Goal: Transaction & Acquisition: Purchase product/service

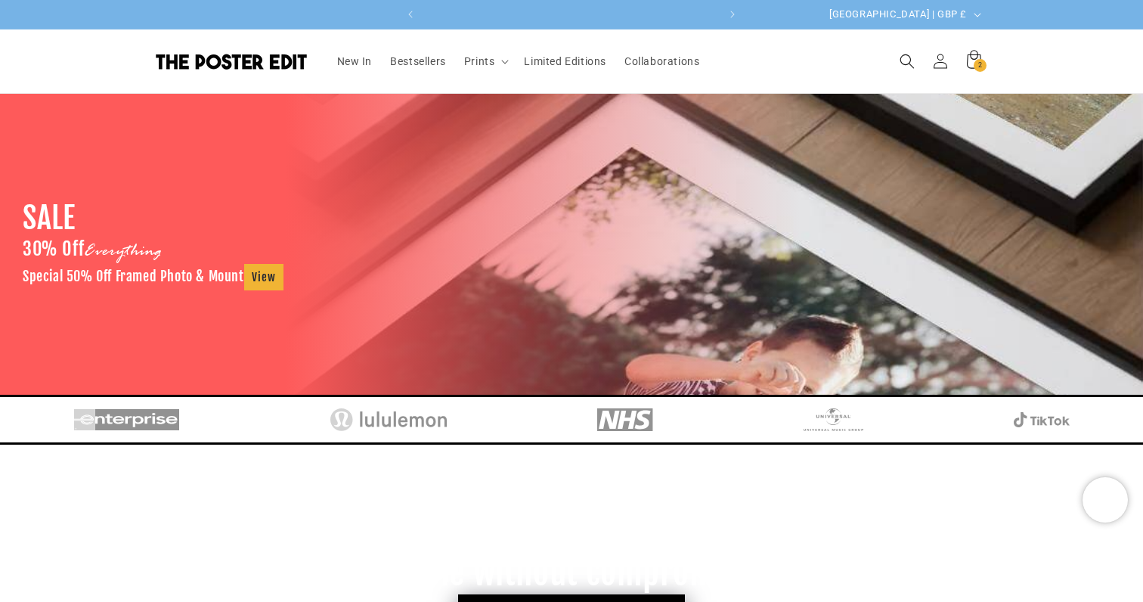
scroll to position [0, 589]
click at [476, 67] on span "Prints" at bounding box center [479, 61] width 31 height 14
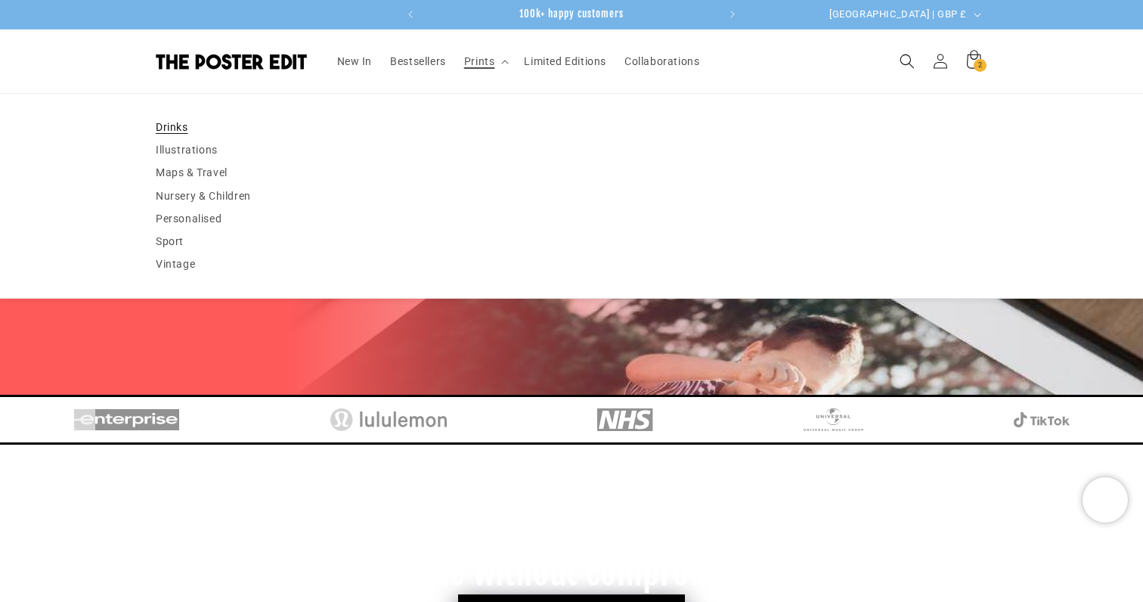
click at [208, 121] on link "Drinks" at bounding box center [571, 127] width 831 height 23
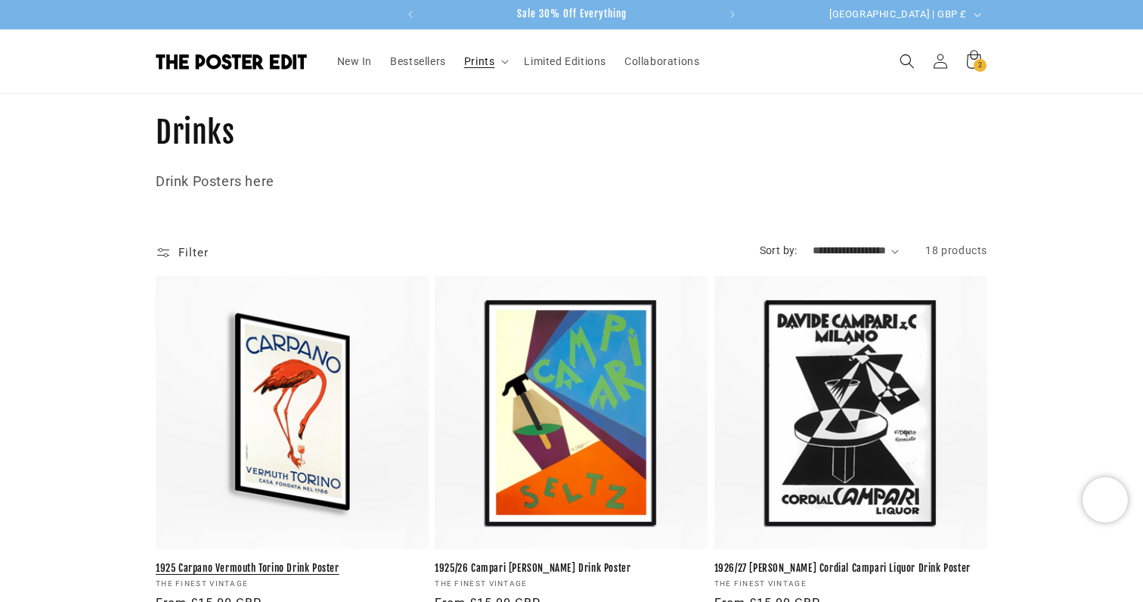
click at [201, 562] on link "1925 Carpano Vermouth Torino Drink Poster" at bounding box center [292, 568] width 273 height 13
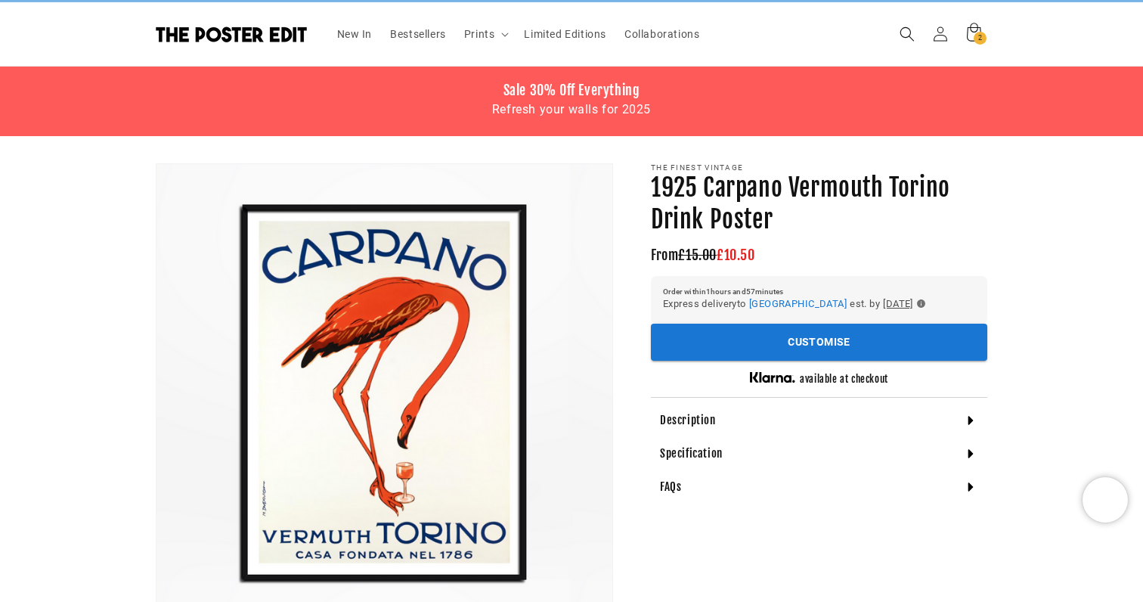
scroll to position [35, 0]
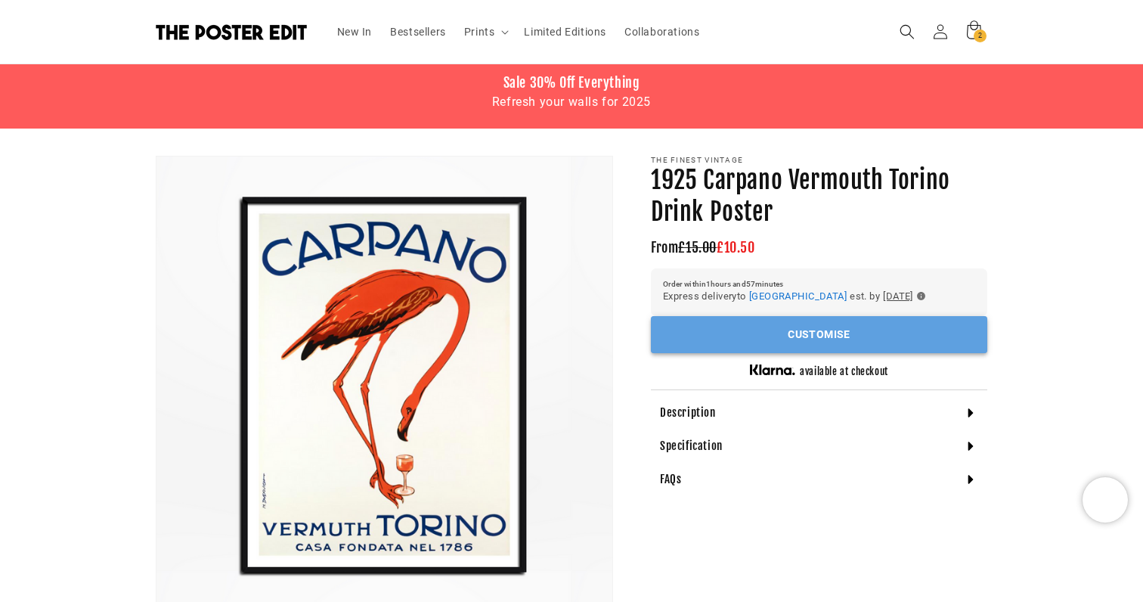
click at [813, 325] on button "Customise" at bounding box center [819, 334] width 336 height 37
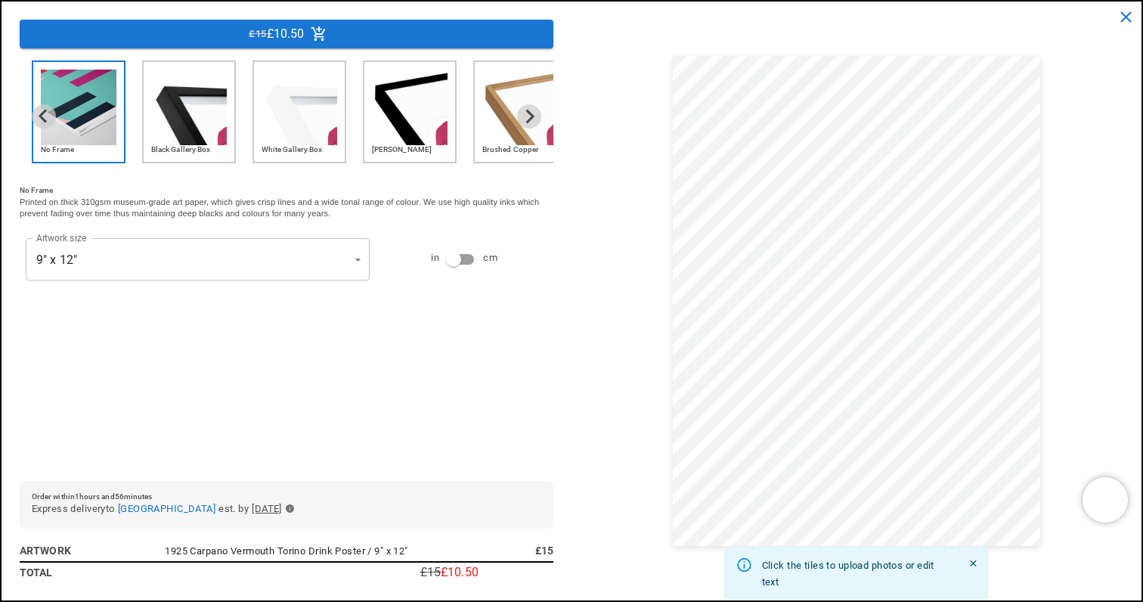
click at [181, 139] on img "2 of 6" at bounding box center [189, 108] width 76 height 76
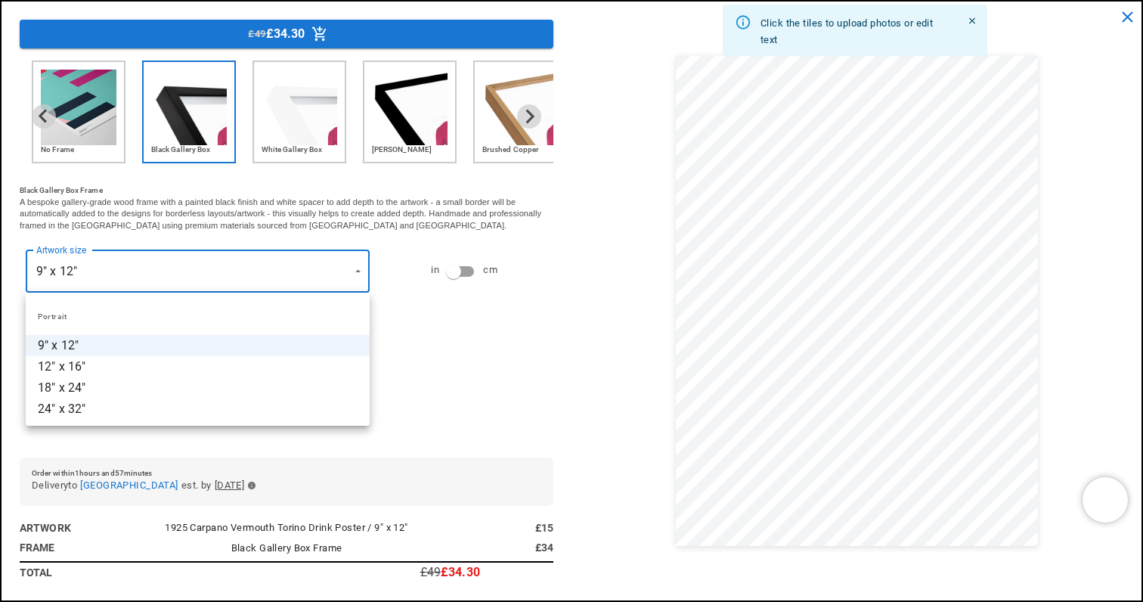
click at [337, 207] on div at bounding box center [571, 301] width 1143 height 602
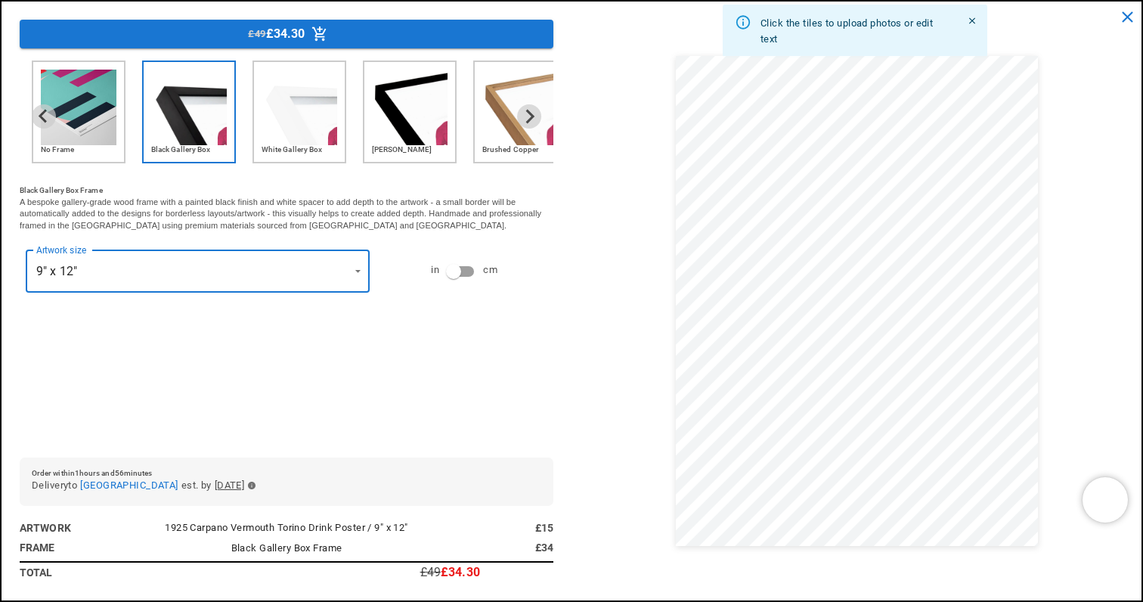
scroll to position [0, 295]
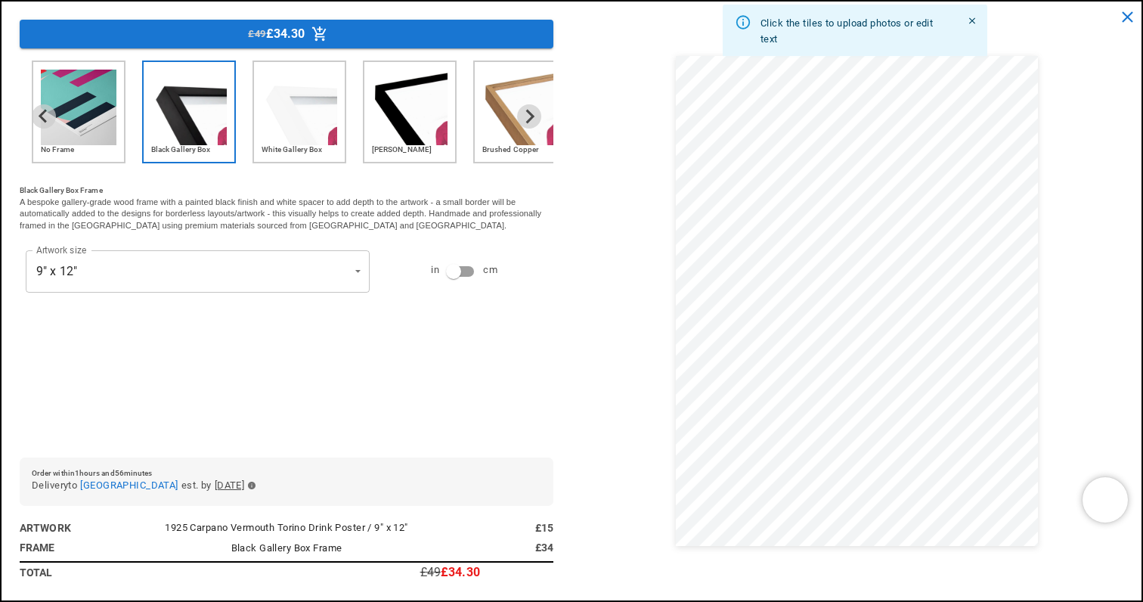
click at [411, 141] on img "4 of 6" at bounding box center [410, 108] width 76 height 76
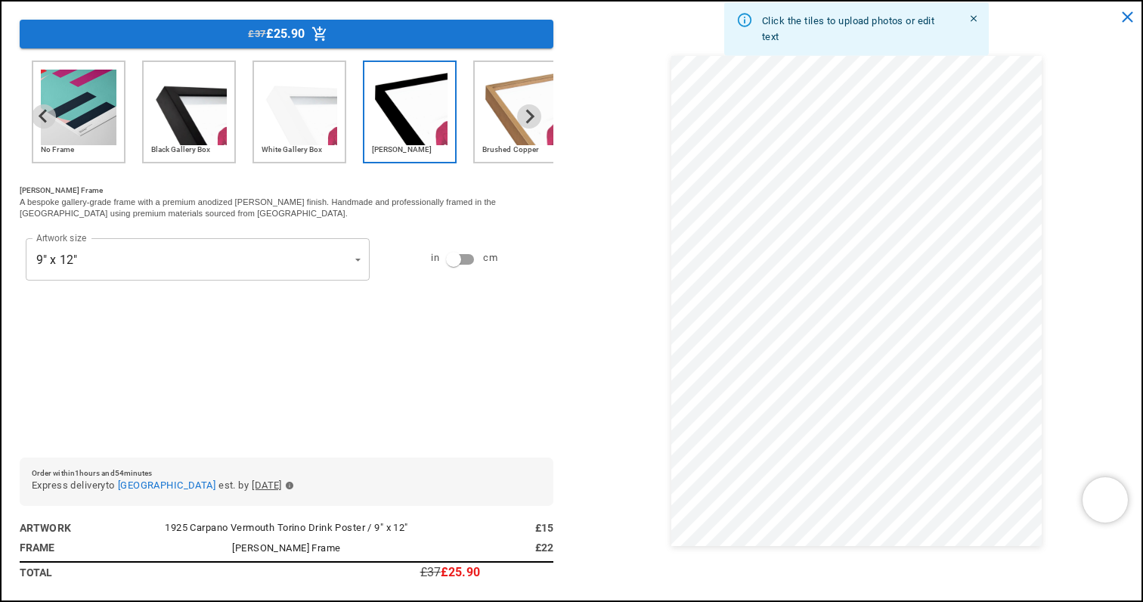
click at [294, 485] on icon "button" at bounding box center [290, 485] width 8 height 8
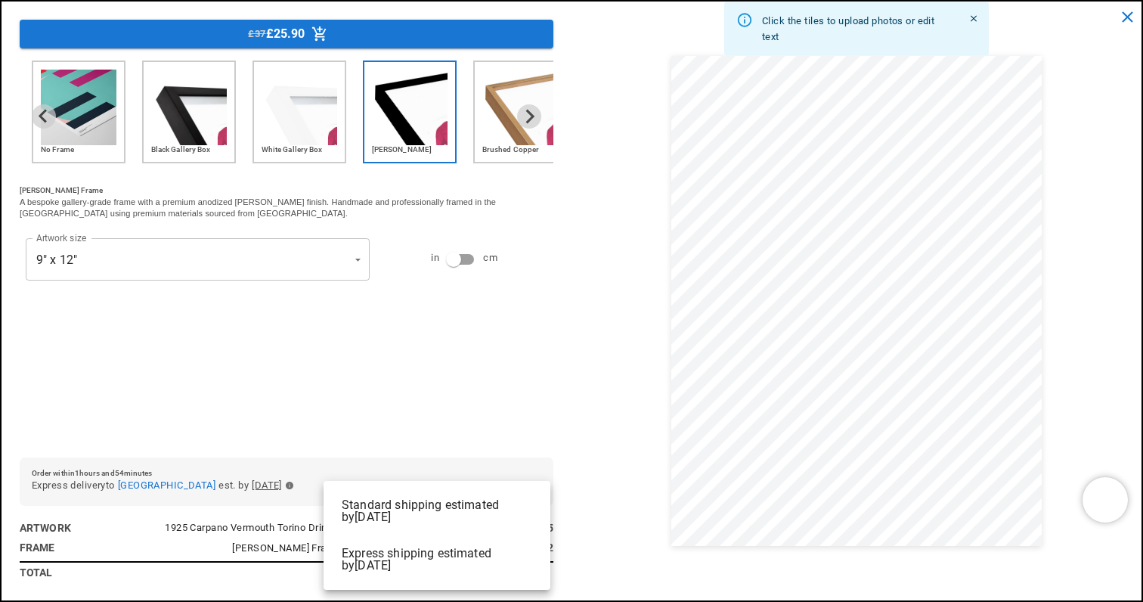
click at [314, 450] on div at bounding box center [571, 301] width 1143 height 602
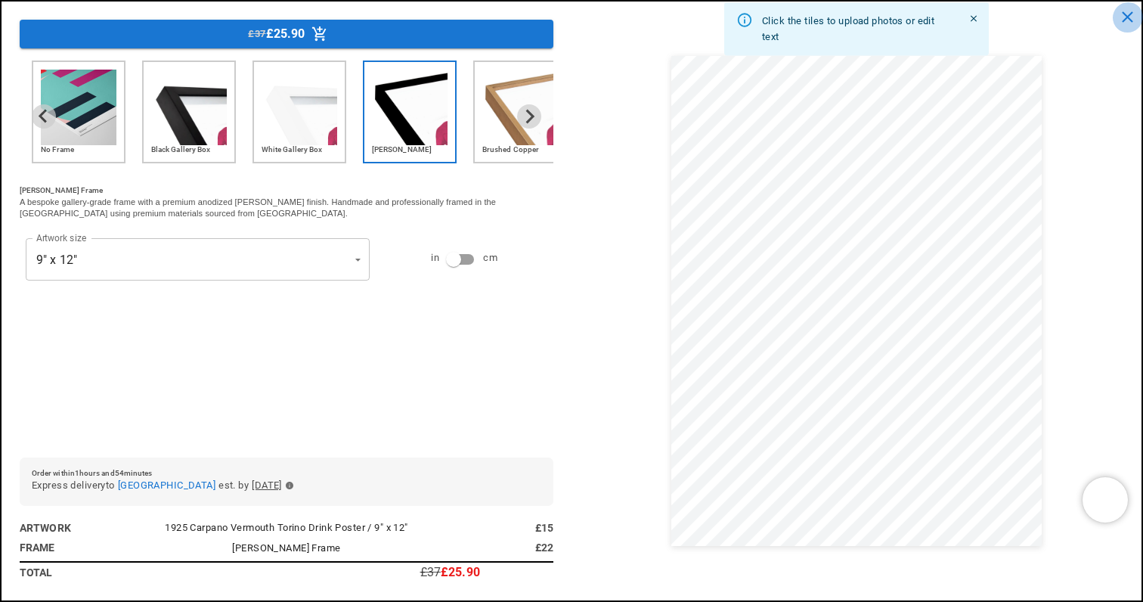
click at [1131, 16] on icon "close" at bounding box center [1127, 17] width 19 height 19
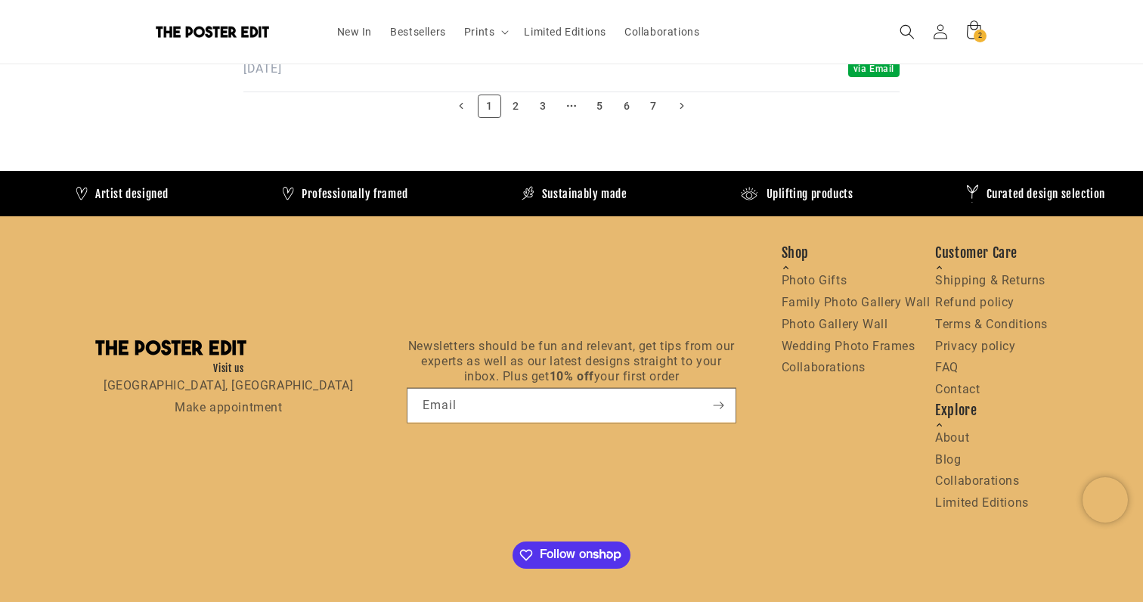
scroll to position [0, 0]
click at [999, 273] on link "Shipping & Returns" at bounding box center [990, 280] width 110 height 14
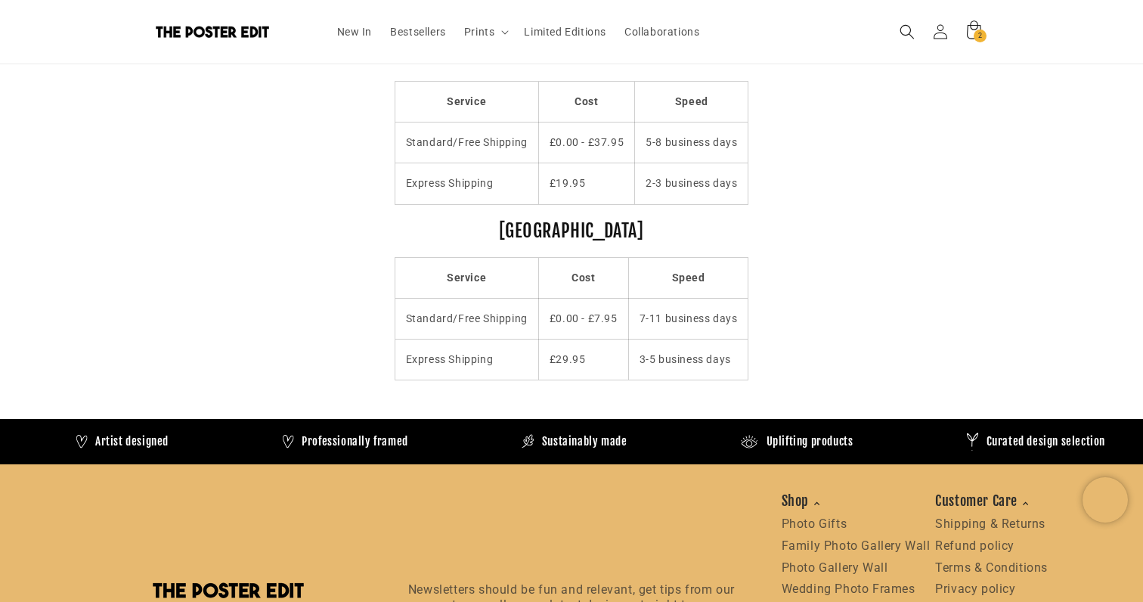
scroll to position [0, 589]
